Goal: Task Accomplishment & Management: Complete application form

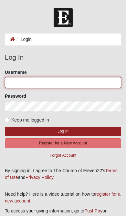
click at [91, 82] on input "Username" at bounding box center [63, 82] width 116 height 11
type input "[EMAIL_ADDRESS][DOMAIN_NAME]"
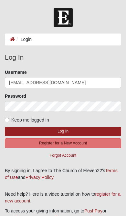
click at [63, 131] on button "Log In" at bounding box center [63, 131] width 116 height 9
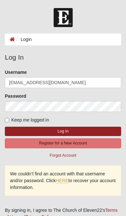
click at [9, 119] on input "Keep me logged in" at bounding box center [7, 120] width 4 height 4
checkbox input "true"
click at [95, 132] on button "Log In" at bounding box center [63, 131] width 116 height 9
click at [68, 183] on link "HERE" at bounding box center [62, 180] width 13 height 5
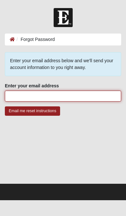
click at [97, 98] on input "Enter your email address" at bounding box center [63, 96] width 116 height 11
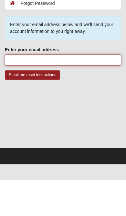
type input "[EMAIL_ADDRESS][DOMAIN_NAME]"
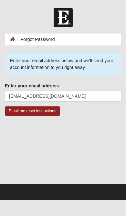
click at [81, 38] on ol "Forgot Password" at bounding box center [63, 40] width 116 height 12
click at [39, 41] on li "Forgot Password" at bounding box center [35, 39] width 40 height 7
click at [43, 113] on input "Email me reset instructions" at bounding box center [32, 111] width 55 height 9
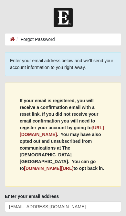
click at [68, 135] on b "[URL][DOMAIN_NAME]" at bounding box center [62, 131] width 84 height 12
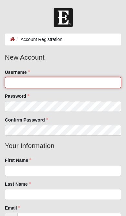
click at [79, 83] on input "Username" at bounding box center [63, 82] width 116 height 11
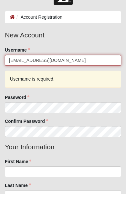
click at [84, 77] on input "fatimaacushnet@gmail.com" at bounding box center [63, 82] width 116 height 11
type input "fatimarego"
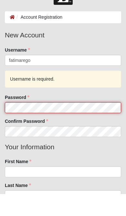
click at [71, 110] on fieldset "New Account Username fatimarego Username is required. Password Confirm Password" at bounding box center [63, 108] width 126 height 112
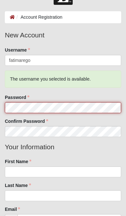
scroll to position [22, 0]
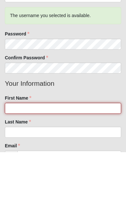
click at [85, 167] on input "First Name" at bounding box center [63, 172] width 116 height 11
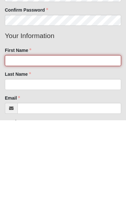
type input "Fatima"
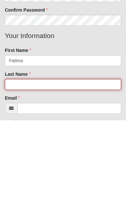
type input "Rego"
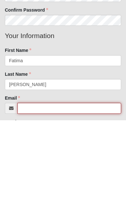
scroll to position [52, 0]
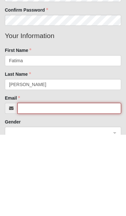
type input "fatimaacushnet@gmail.com"
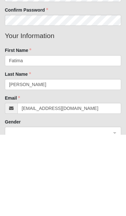
scroll to position [134, 0]
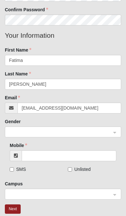
click at [78, 133] on span at bounding box center [60, 132] width 102 height 7
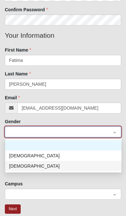
click at [66, 169] on div "Female" at bounding box center [63, 166] width 108 height 7
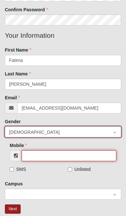
click at [72, 156] on input "Mobile" at bounding box center [69, 155] width 95 height 11
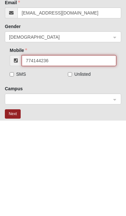
type input "(774) 144-2360"
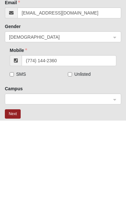
click at [112, 190] on input "search" at bounding box center [61, 195] width 104 height 10
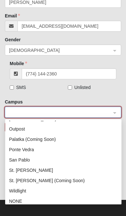
scroll to position [93, 0]
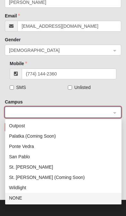
click at [25, 200] on div "NONE" at bounding box center [63, 198] width 108 height 7
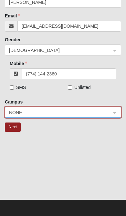
click at [14, 129] on button "Next" at bounding box center [13, 127] width 16 height 9
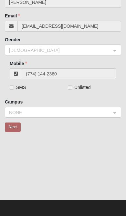
scroll to position [12, 0]
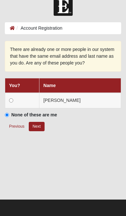
click at [9, 101] on input "radio" at bounding box center [11, 100] width 4 height 4
click at [35, 127] on button "Next" at bounding box center [37, 126] width 16 height 9
radio input "true"
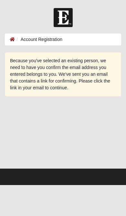
click at [78, 173] on footer at bounding box center [63, 177] width 126 height 16
click at [68, 44] on ol "Account Registration" at bounding box center [63, 40] width 116 height 12
click at [73, 37] on ol "Account Registration" at bounding box center [63, 40] width 116 height 12
click at [12, 40] on icon at bounding box center [12, 39] width 5 height 5
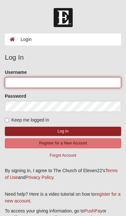
click at [87, 83] on input "Username" at bounding box center [63, 82] width 116 height 11
type input "fatimarego"
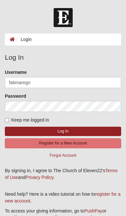
click at [87, 133] on button "Log In" at bounding box center [63, 131] width 116 height 9
